Goal: Check status: Check status

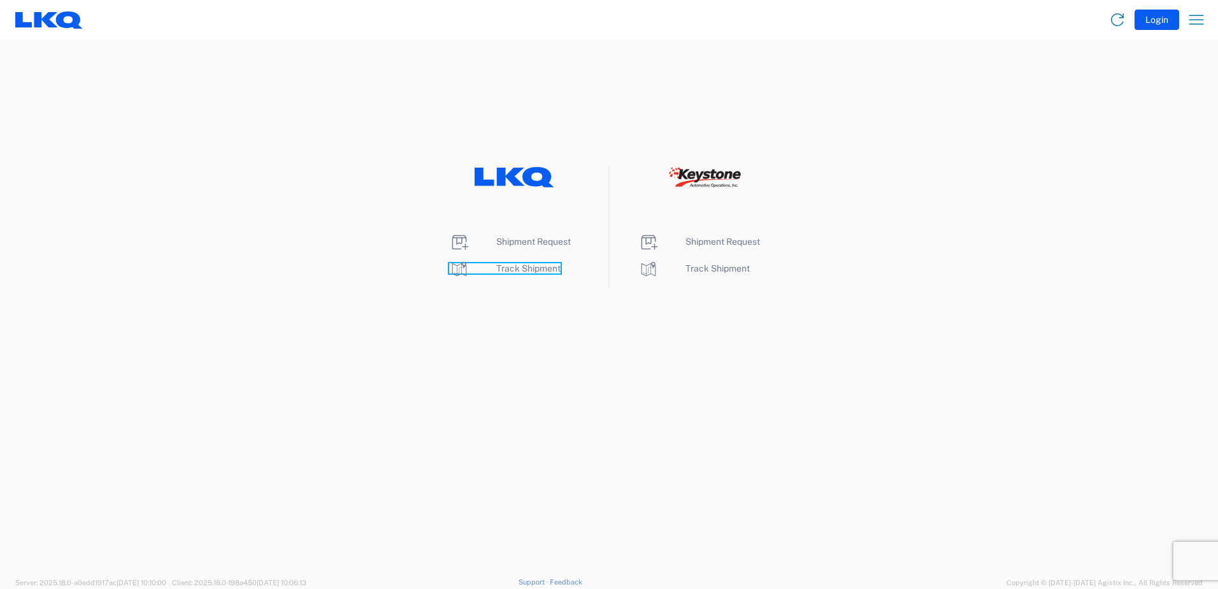
click at [508, 271] on span "Track Shipment" at bounding box center [528, 268] width 64 height 10
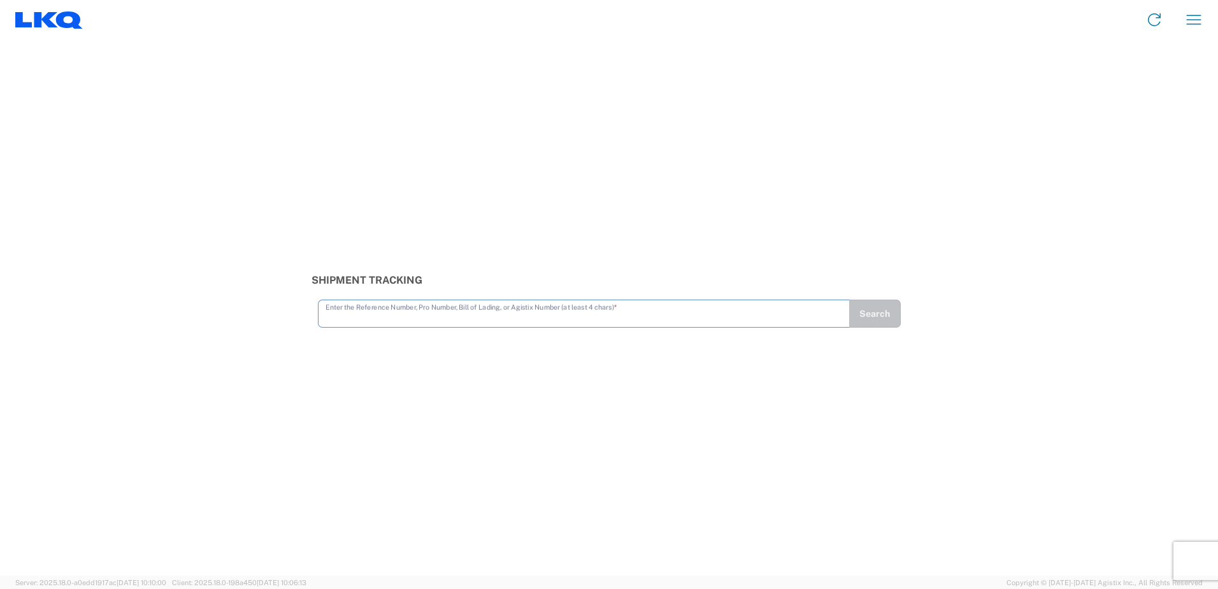
click at [370, 319] on input "text" at bounding box center [584, 312] width 517 height 22
type input "56356320"
click at [887, 314] on button "Search" at bounding box center [875, 313] width 52 height 28
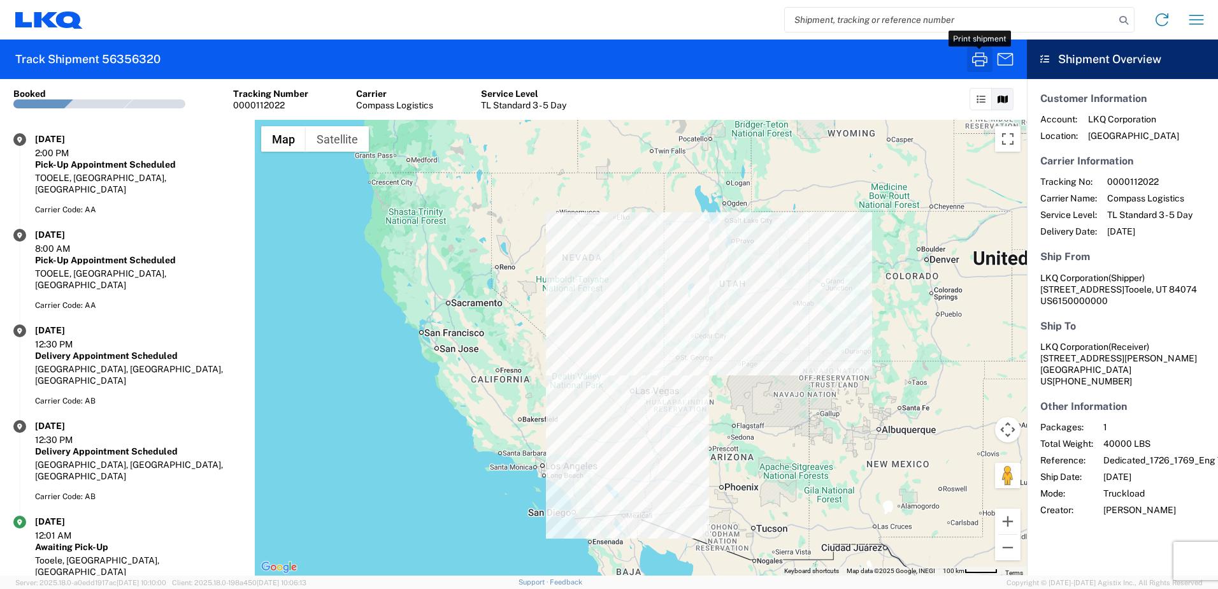
click at [976, 64] on icon "button" at bounding box center [979, 59] width 15 height 14
